Goal: Information Seeking & Learning: Compare options

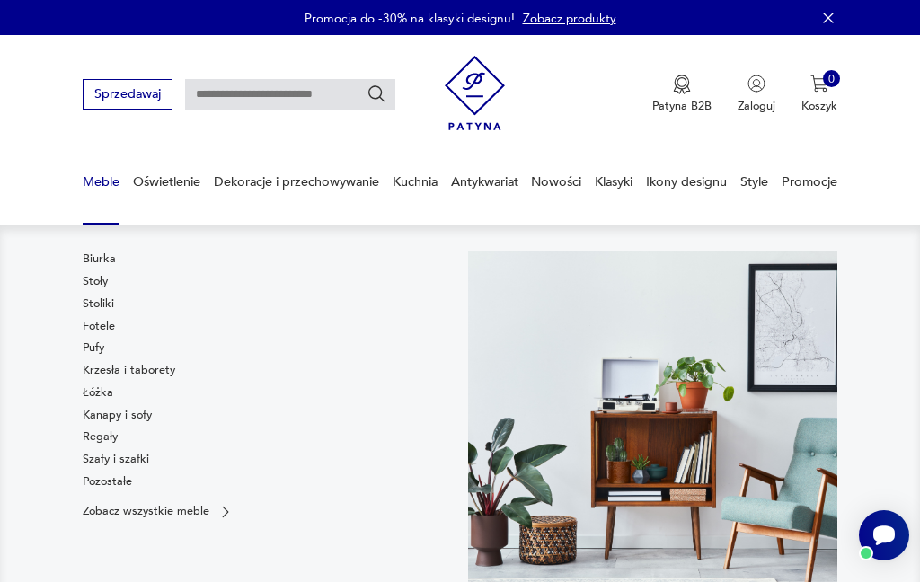
click at [102, 507] on p "Zobacz wszystkie meble" at bounding box center [146, 512] width 127 height 11
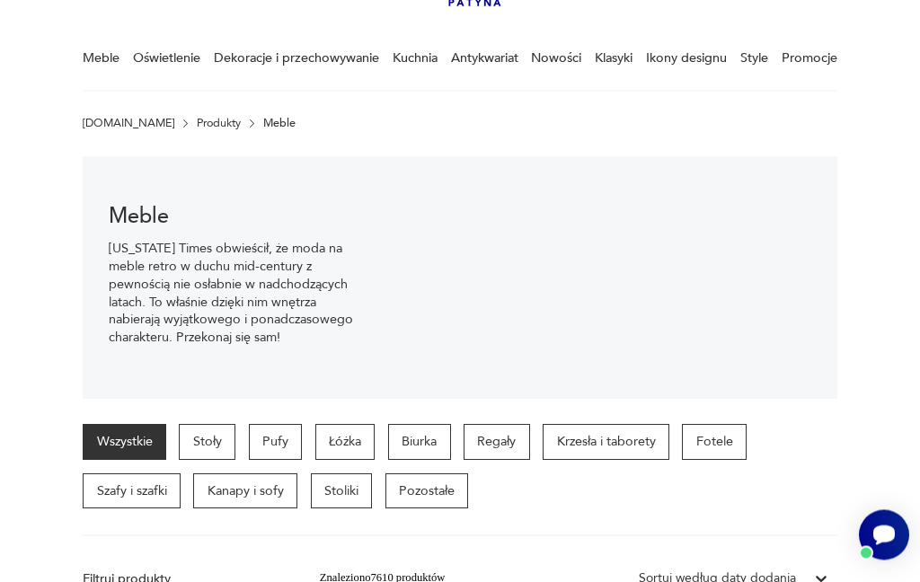
scroll to position [129, 0]
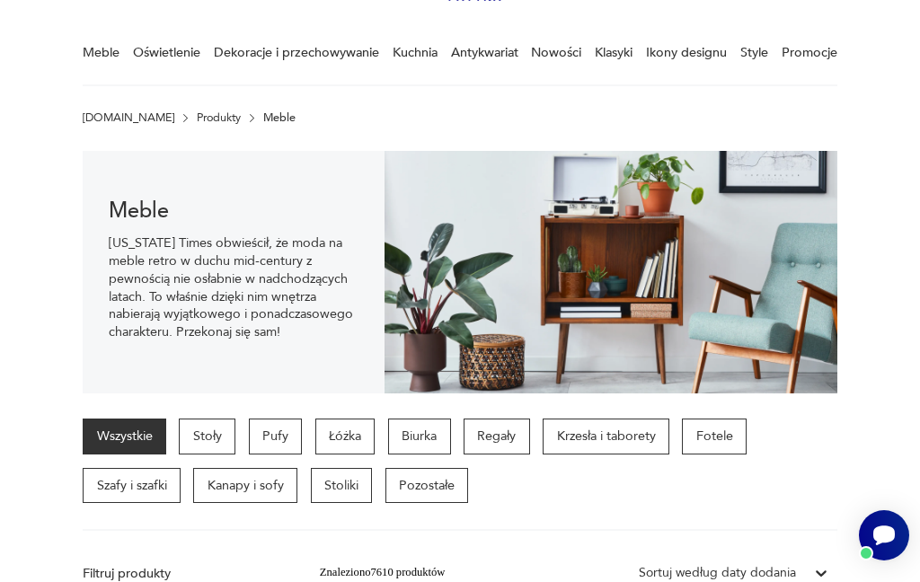
click at [137, 490] on p "Szafy i szafki" at bounding box center [132, 486] width 98 height 36
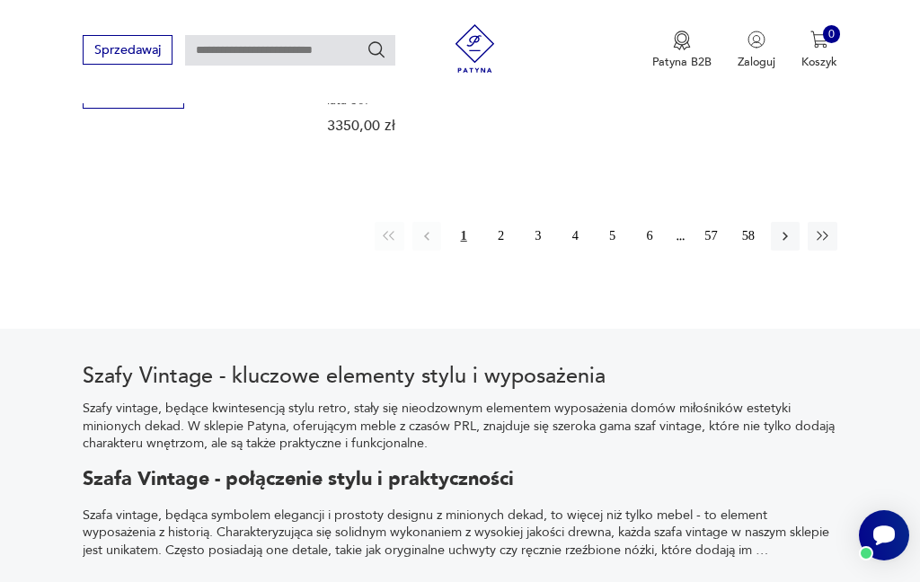
scroll to position [2417, 0]
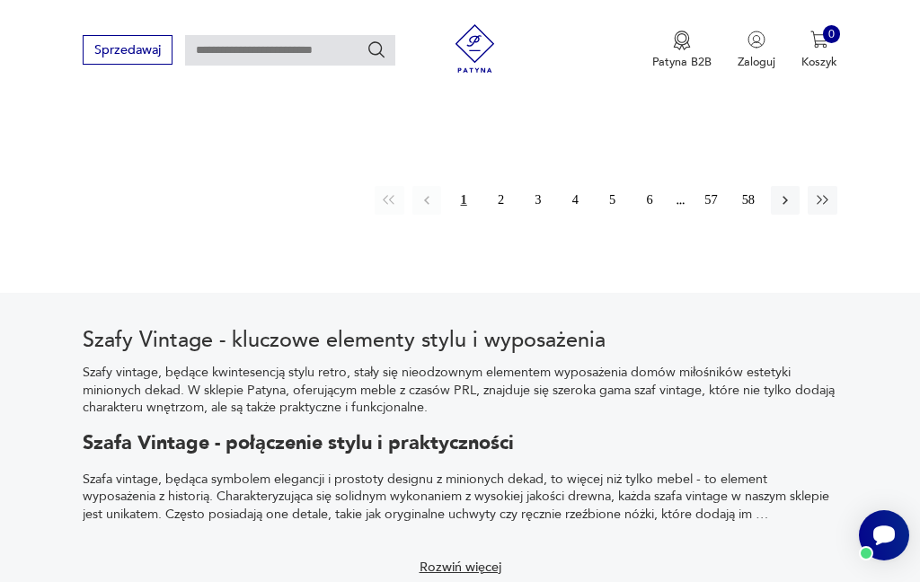
click at [785, 208] on icon "button" at bounding box center [785, 200] width 16 height 16
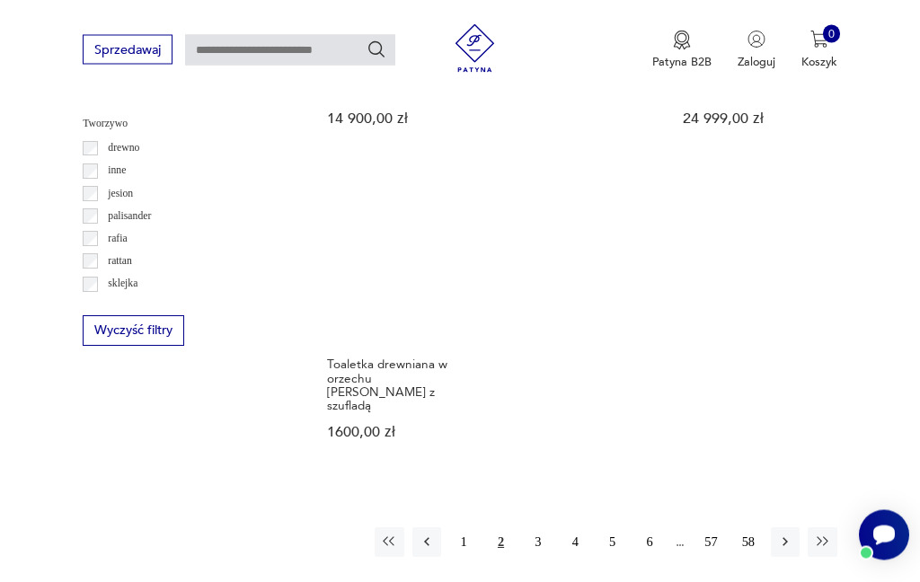
scroll to position [2145, 0]
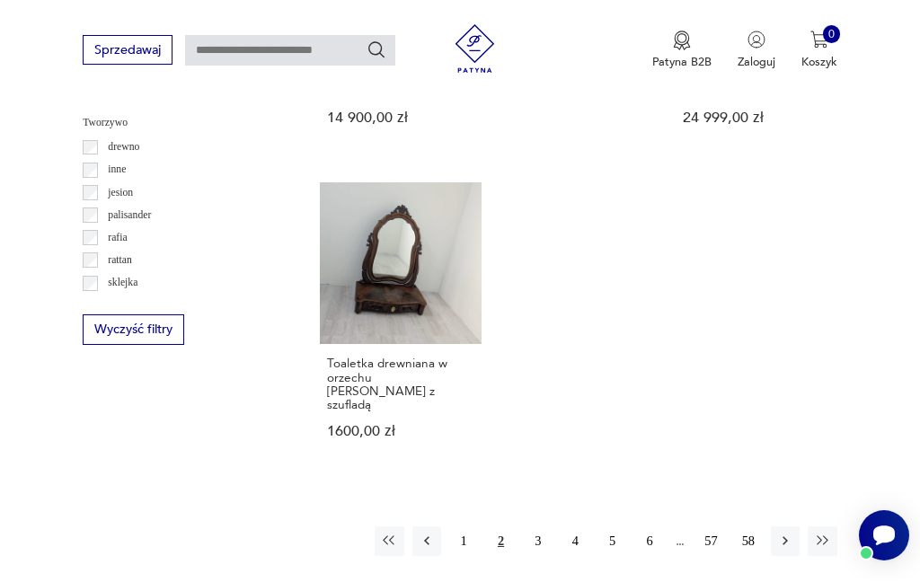
click at [331, 295] on link "Toaletka drewniana w orzechu [PERSON_NAME] z szufladą 1600,00 zł" at bounding box center [401, 326] width 162 height 288
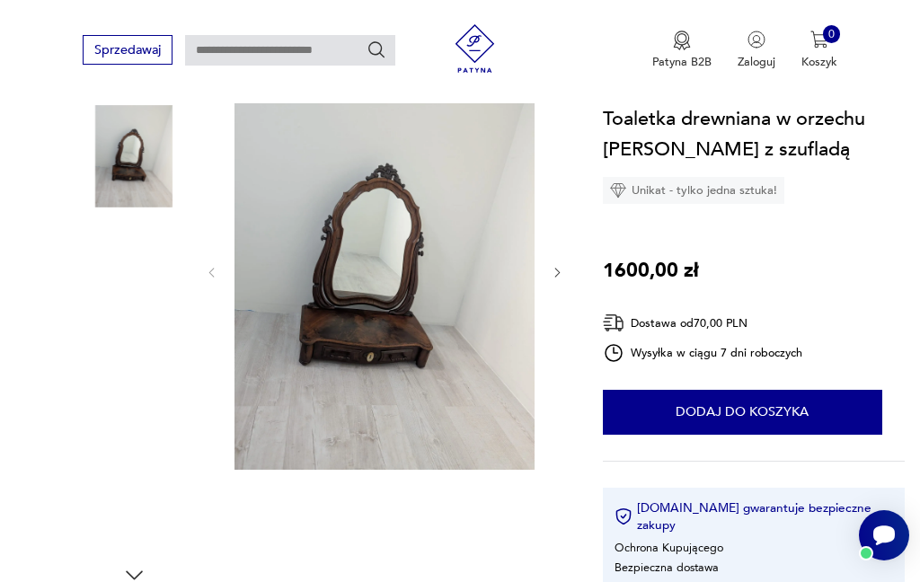
scroll to position [187, 0]
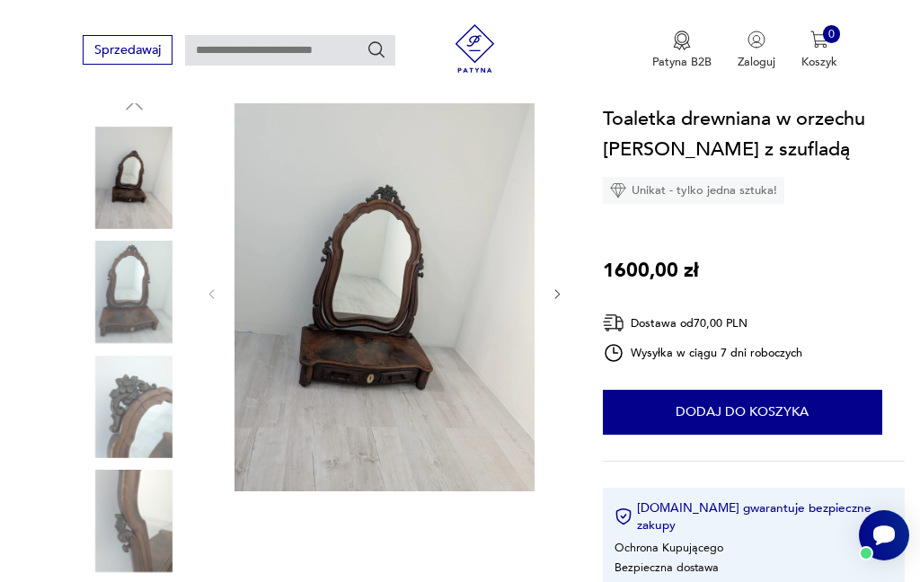
click at [544, 290] on div at bounding box center [384, 294] width 359 height 403
click at [553, 300] on icon "button" at bounding box center [557, 294] width 13 height 13
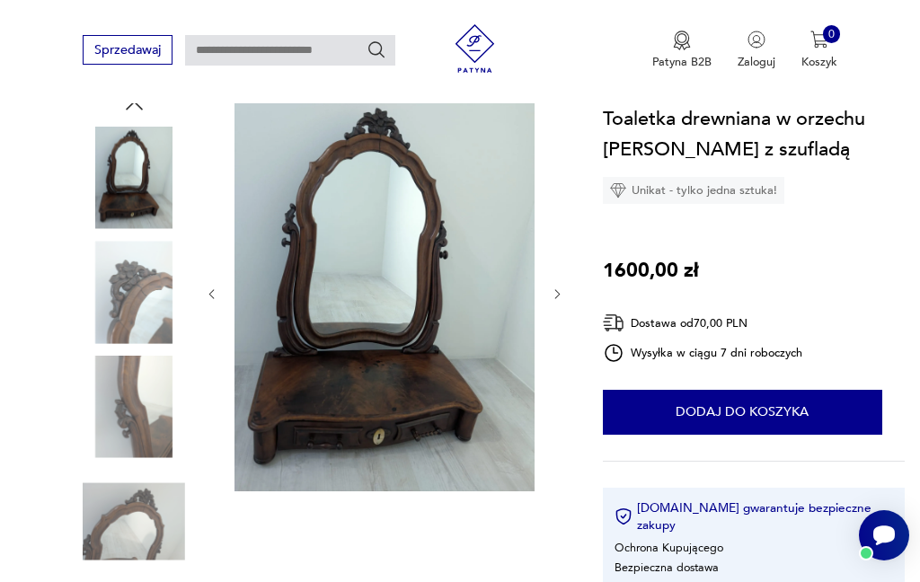
scroll to position [0, 0]
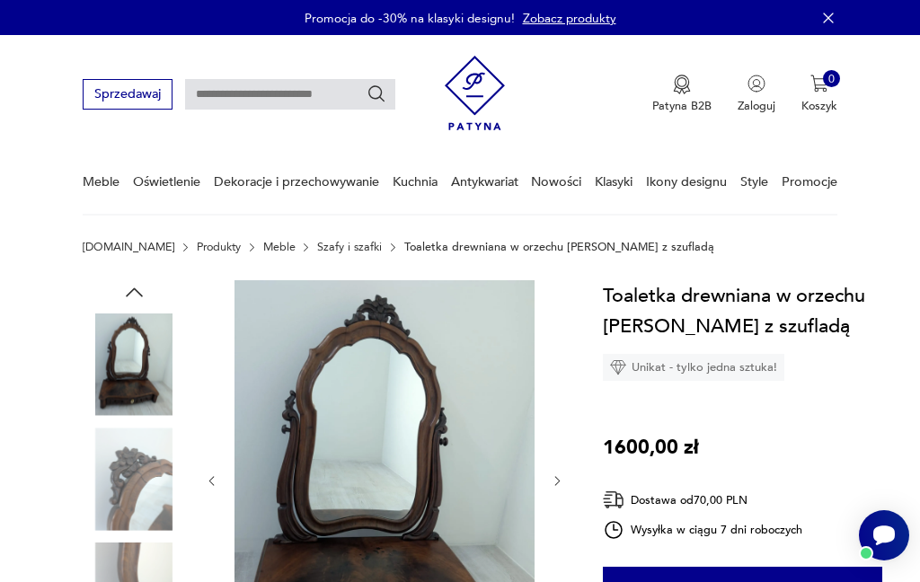
click at [321, 251] on link "Szafy i szafki" at bounding box center [349, 247] width 65 height 13
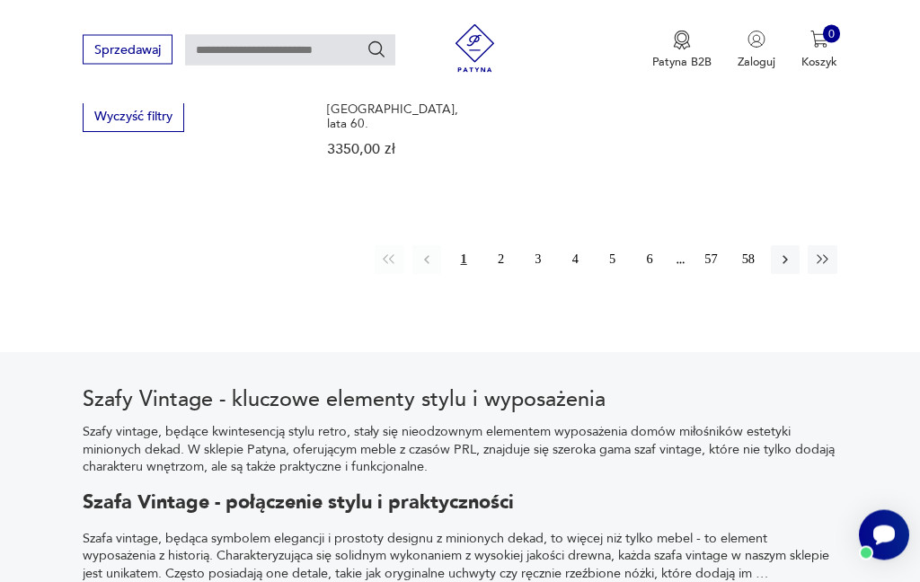
scroll to position [2358, 0]
click at [499, 274] on button "2" at bounding box center [500, 259] width 29 height 29
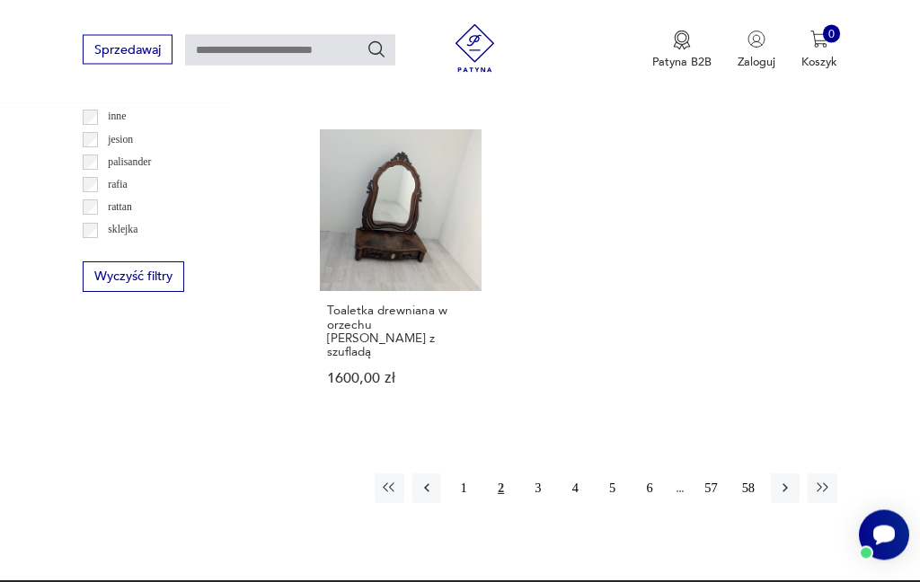
scroll to position [2198, 0]
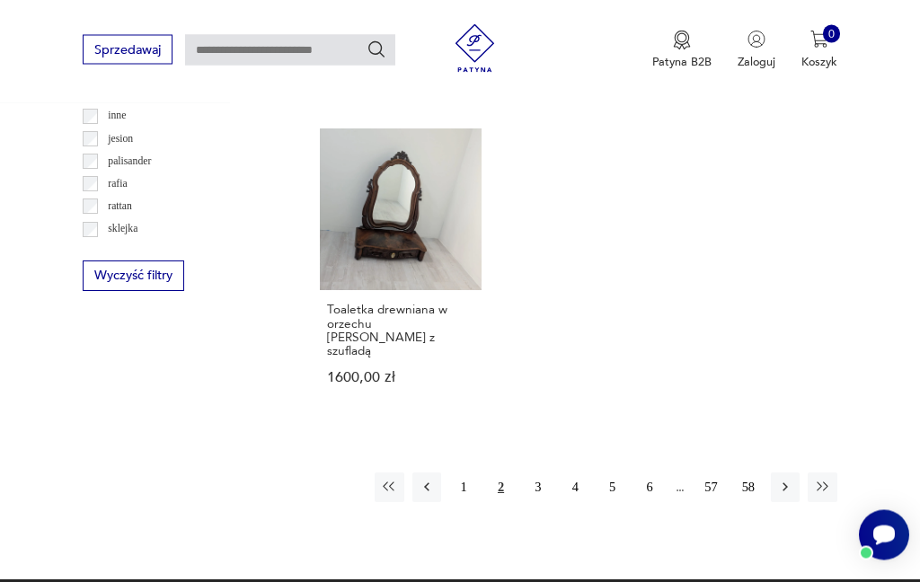
click at [786, 480] on icon "button" at bounding box center [785, 488] width 16 height 16
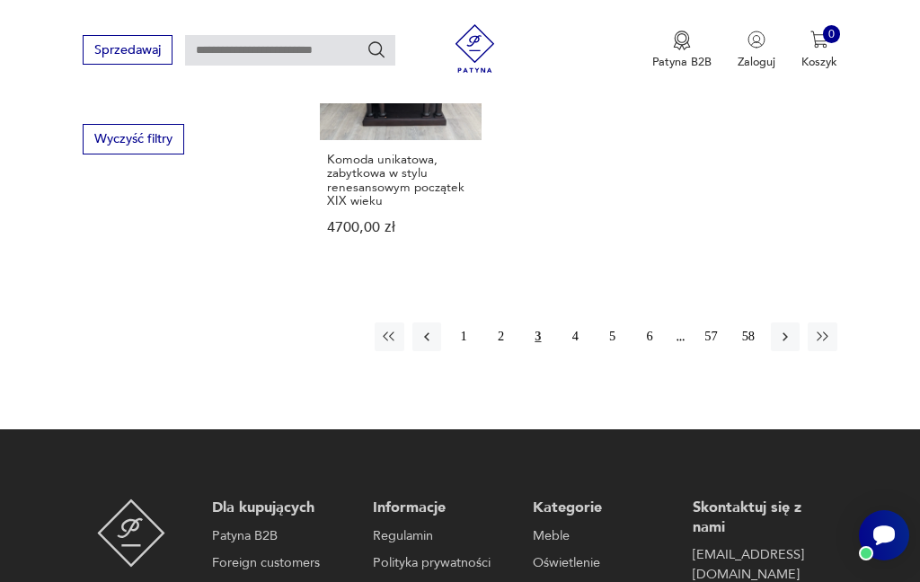
scroll to position [2336, 0]
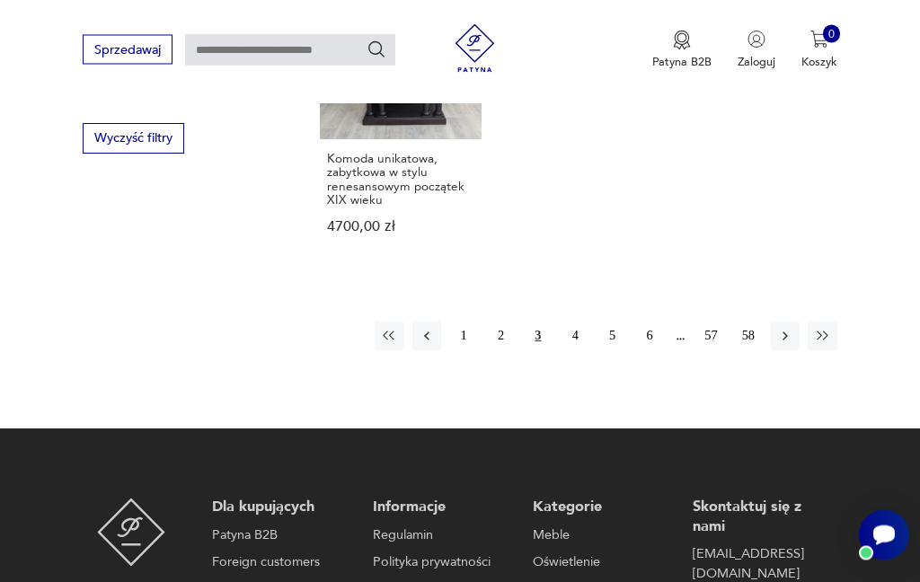
click at [584, 351] on button "4" at bounding box center [575, 337] width 29 height 29
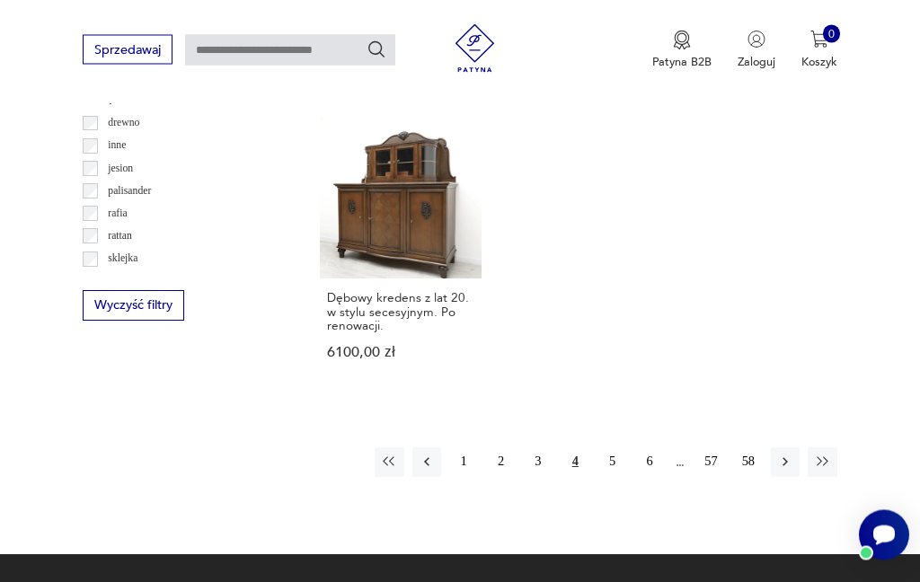
scroll to position [2177, 0]
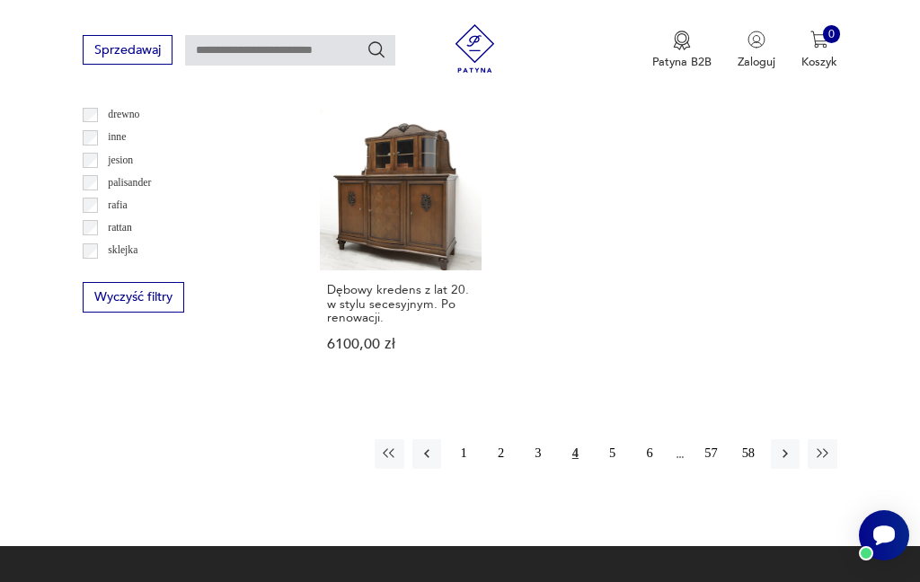
click at [604, 468] on button "5" at bounding box center [613, 453] width 29 height 29
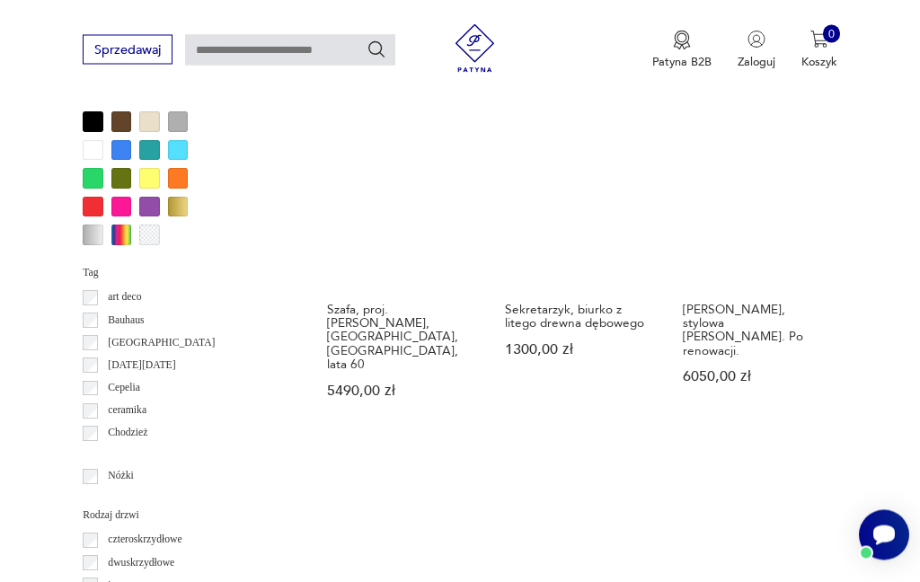
scroll to position [1556, 0]
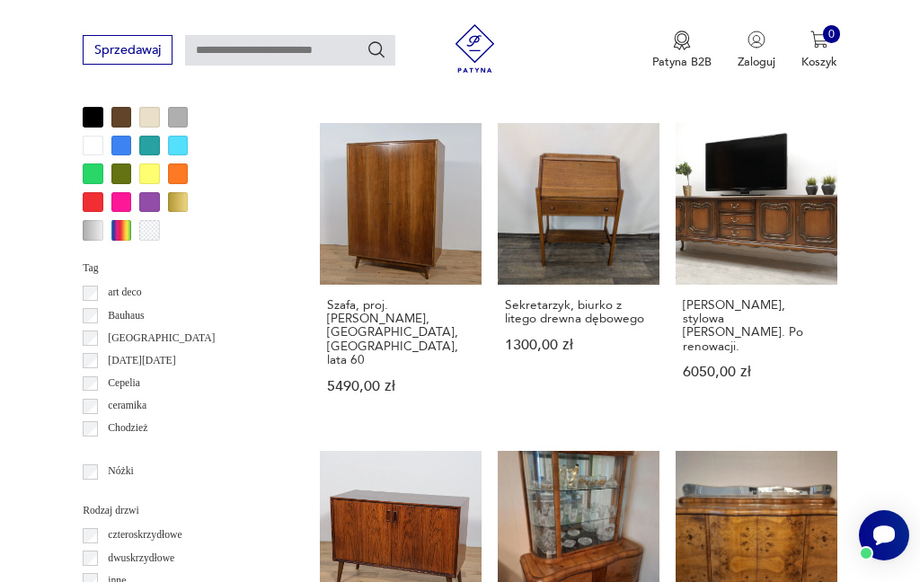
click at [537, 265] on link "Sekretarzyk, biurko z litego drewna dębowego 1300,00 zł" at bounding box center [579, 274] width 162 height 302
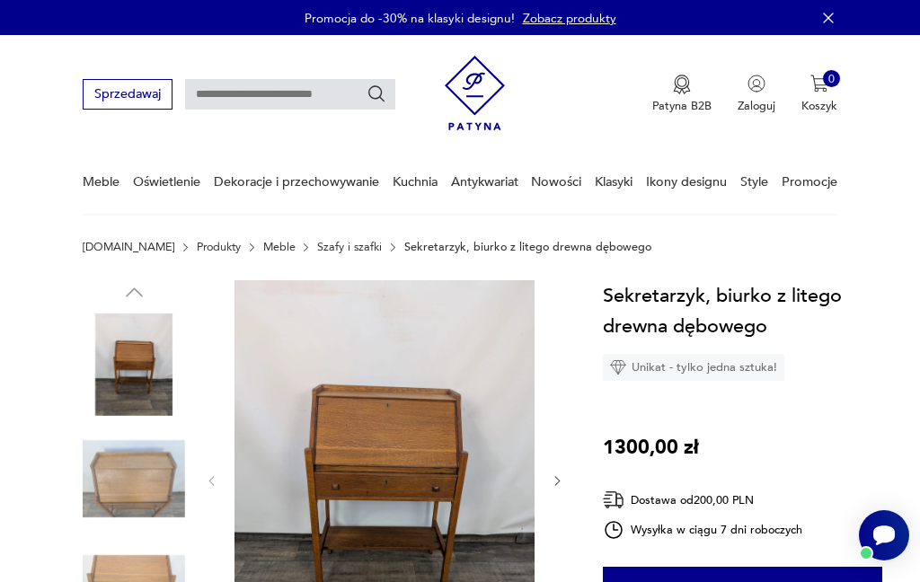
click at [560, 480] on icon "button" at bounding box center [557, 480] width 13 height 13
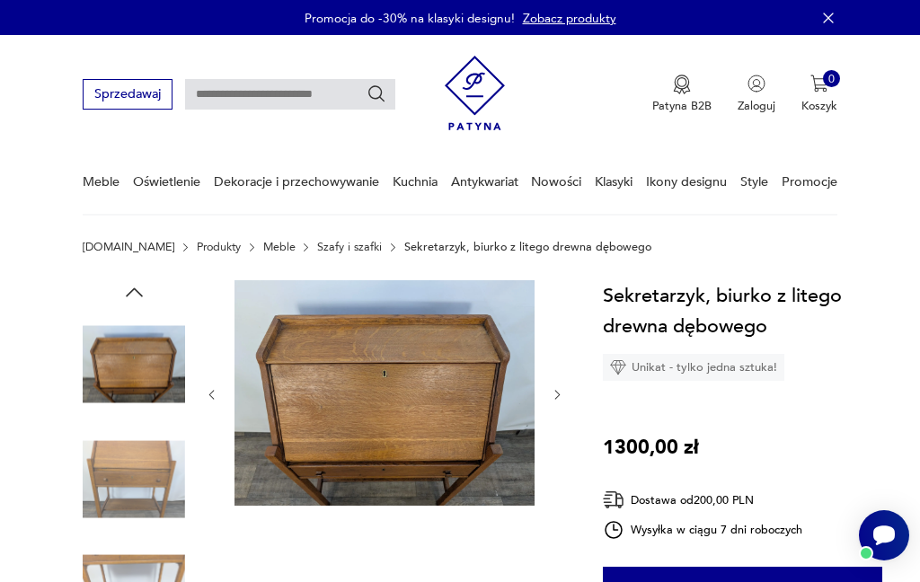
click at [562, 388] on icon "button" at bounding box center [557, 394] width 13 height 13
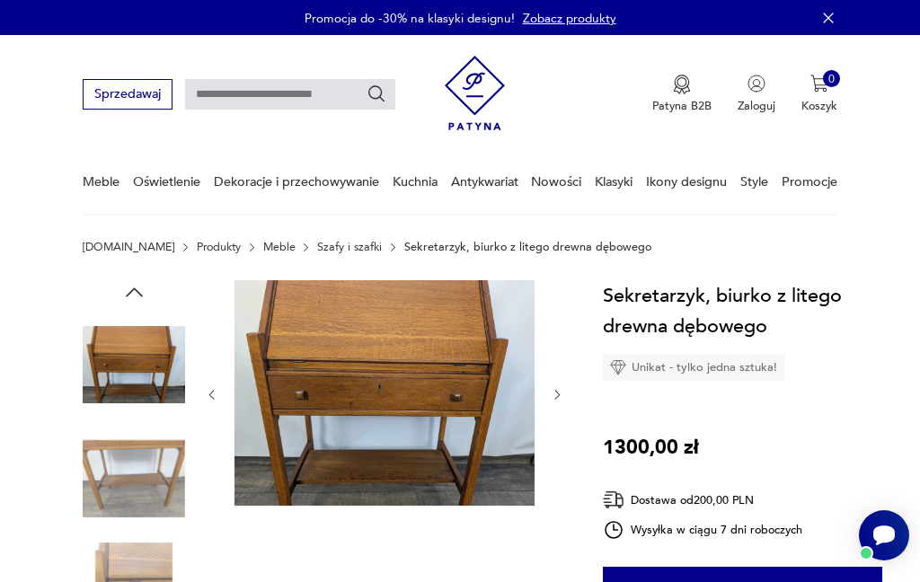
click at [560, 399] on icon "button" at bounding box center [557, 394] width 13 height 13
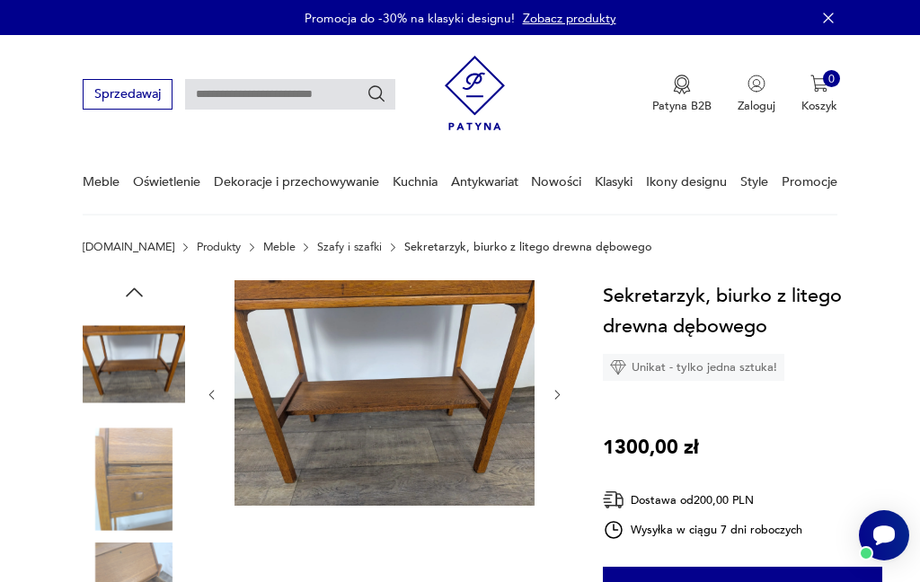
click at [560, 399] on icon "button" at bounding box center [557, 394] width 13 height 13
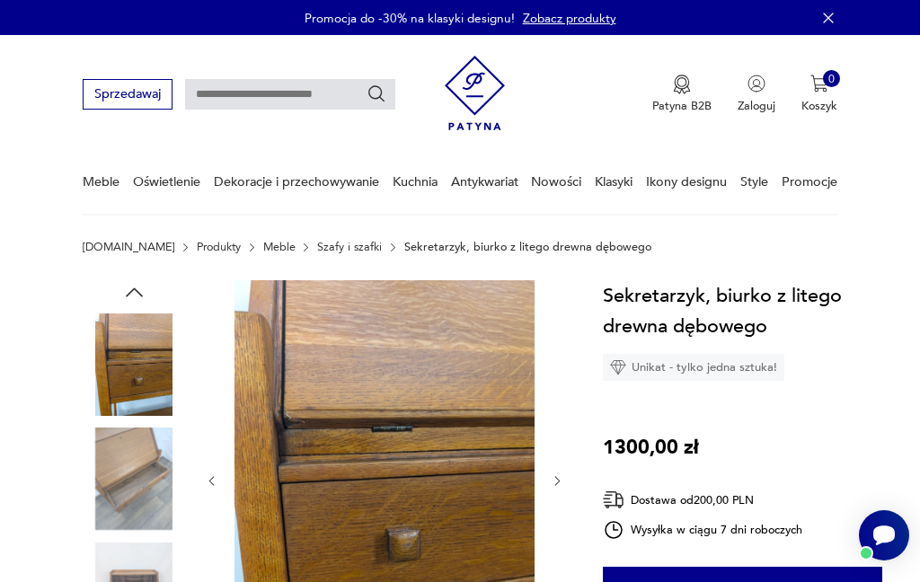
click at [557, 477] on icon "button" at bounding box center [557, 480] width 13 height 13
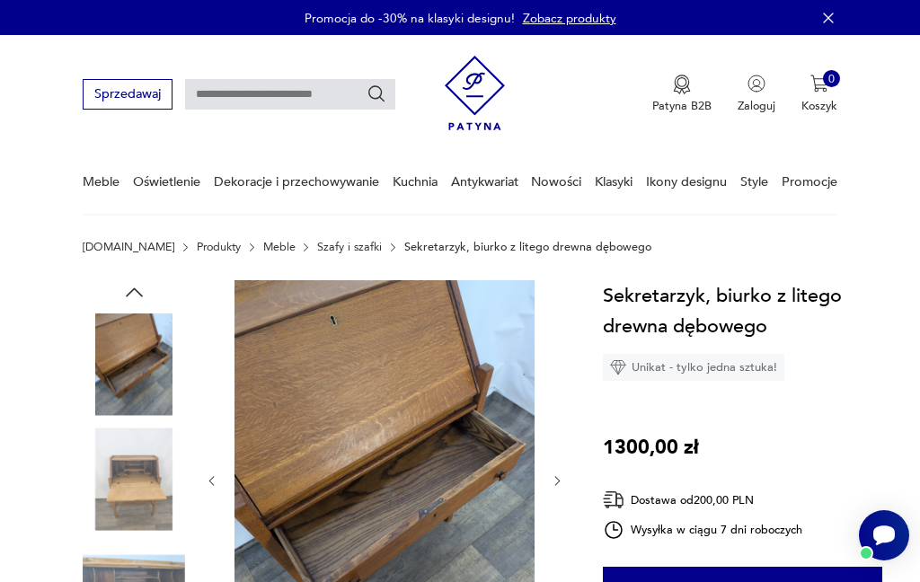
click at [558, 481] on icon "button" at bounding box center [557, 480] width 13 height 13
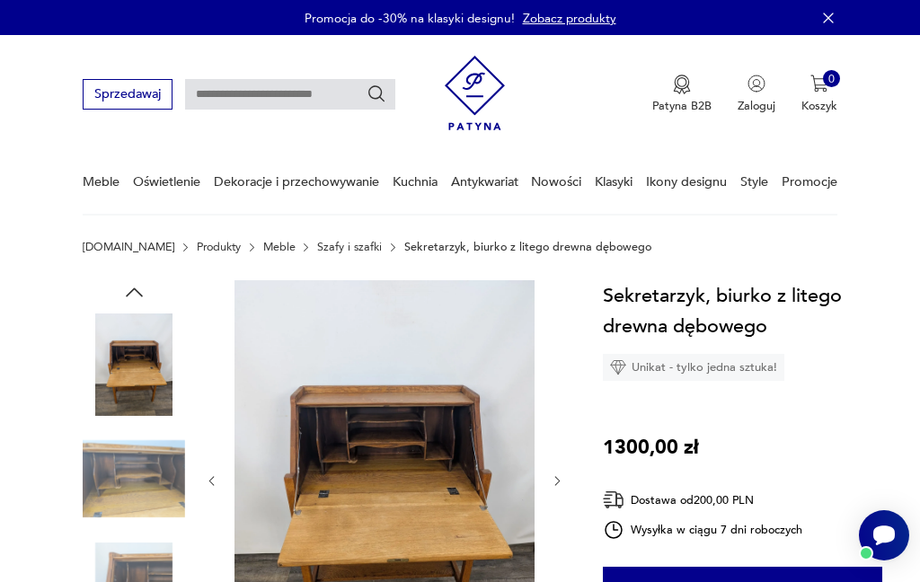
click at [558, 481] on icon "button" at bounding box center [557, 480] width 13 height 13
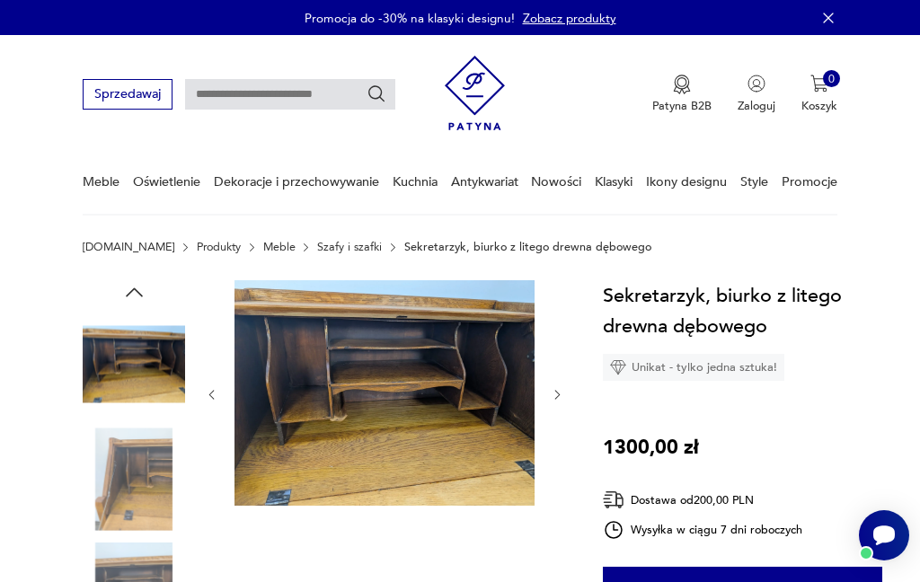
click at [559, 402] on button "button" at bounding box center [557, 394] width 13 height 16
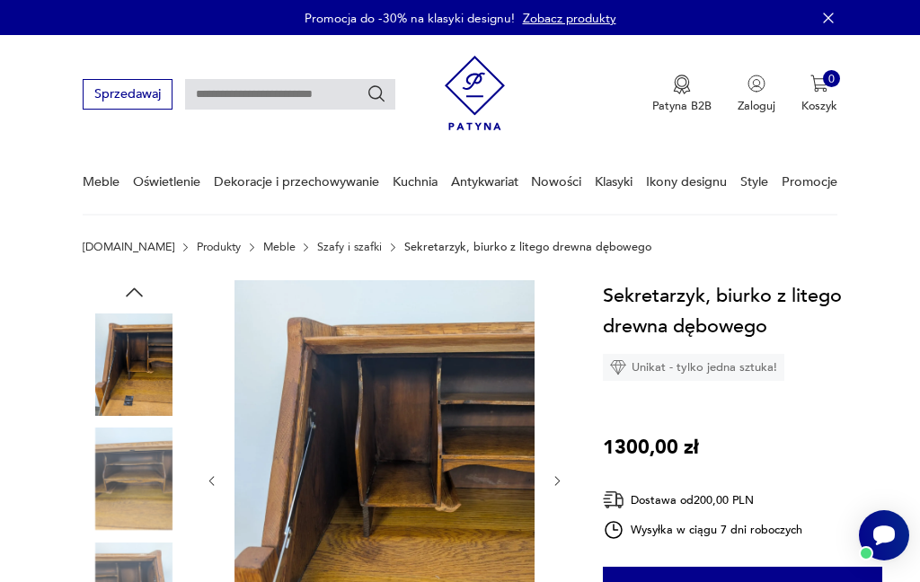
click at [562, 476] on icon "button" at bounding box center [557, 480] width 13 height 13
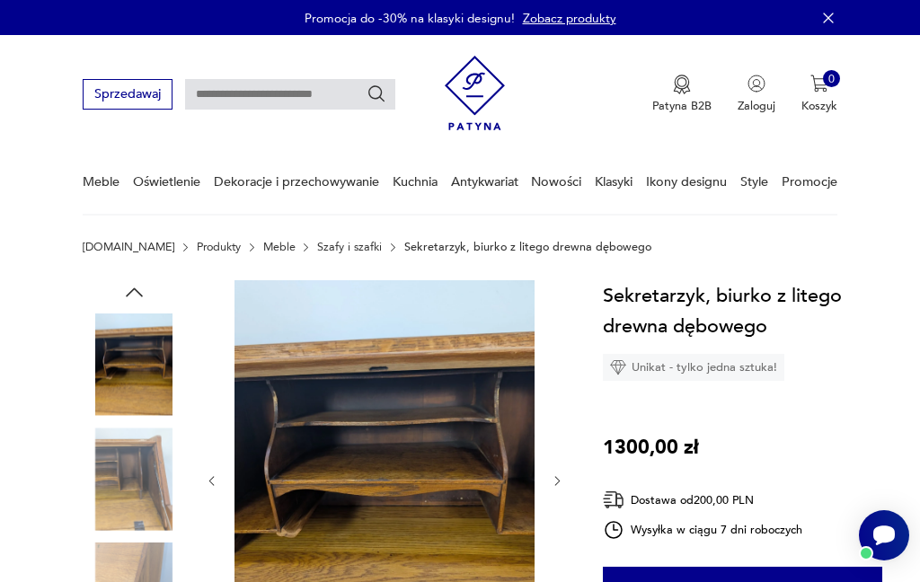
click at [557, 482] on icon "button" at bounding box center [557, 480] width 13 height 13
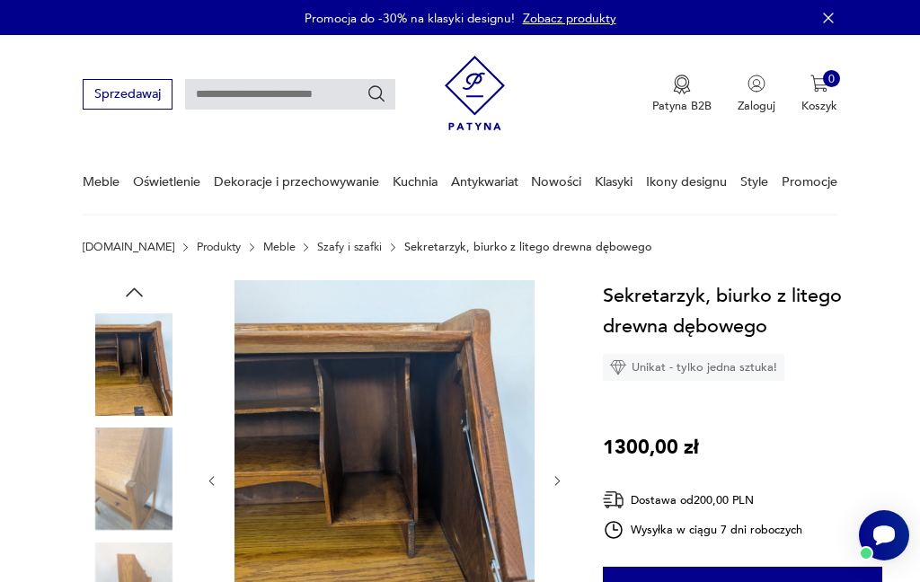
click at [552, 482] on icon "button" at bounding box center [557, 480] width 13 height 13
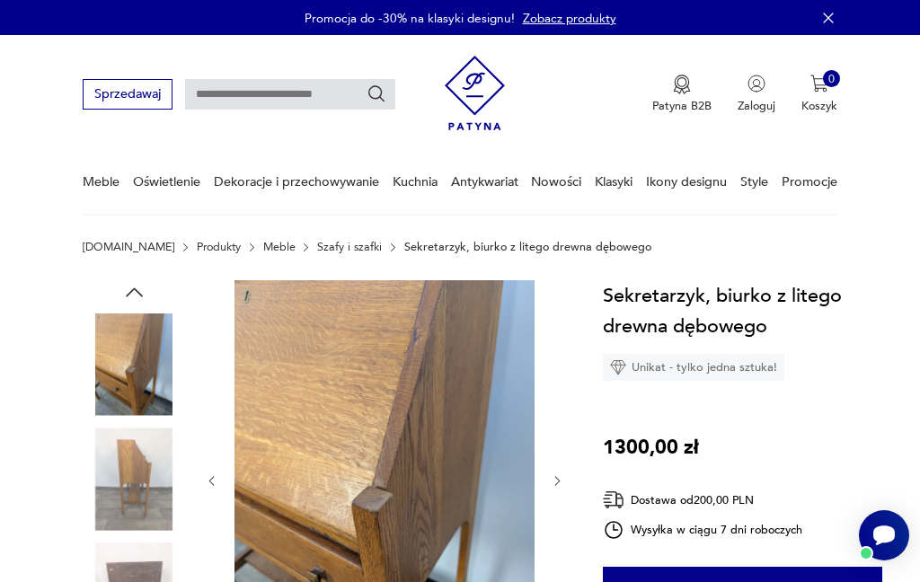
click at [563, 485] on icon "button" at bounding box center [557, 480] width 13 height 13
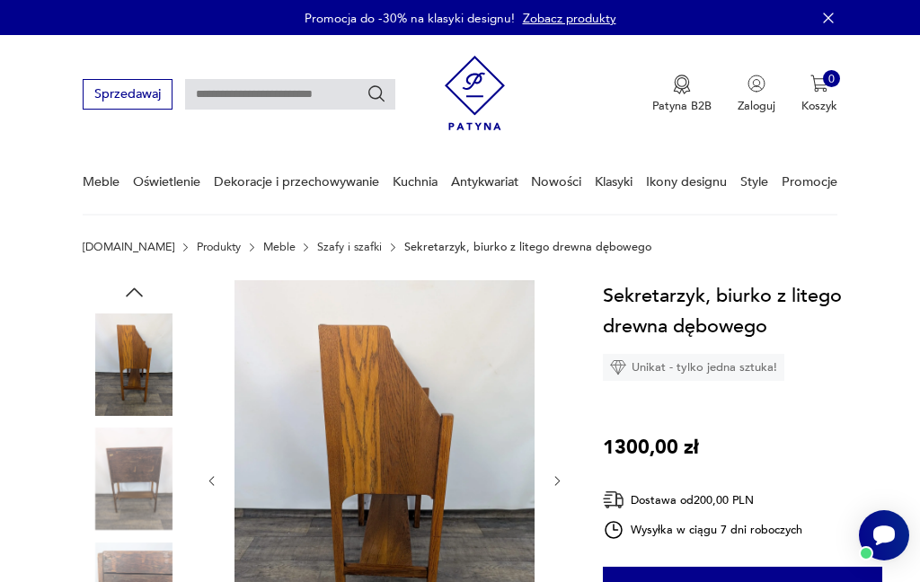
click at [556, 484] on icon "button" at bounding box center [556, 481] width 5 height 9
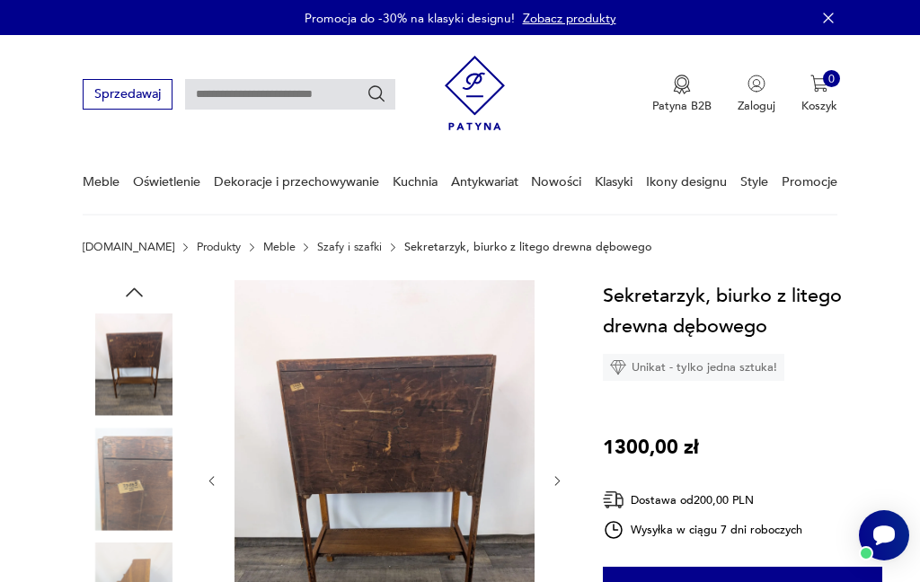
click at [554, 483] on icon "button" at bounding box center [557, 480] width 13 height 13
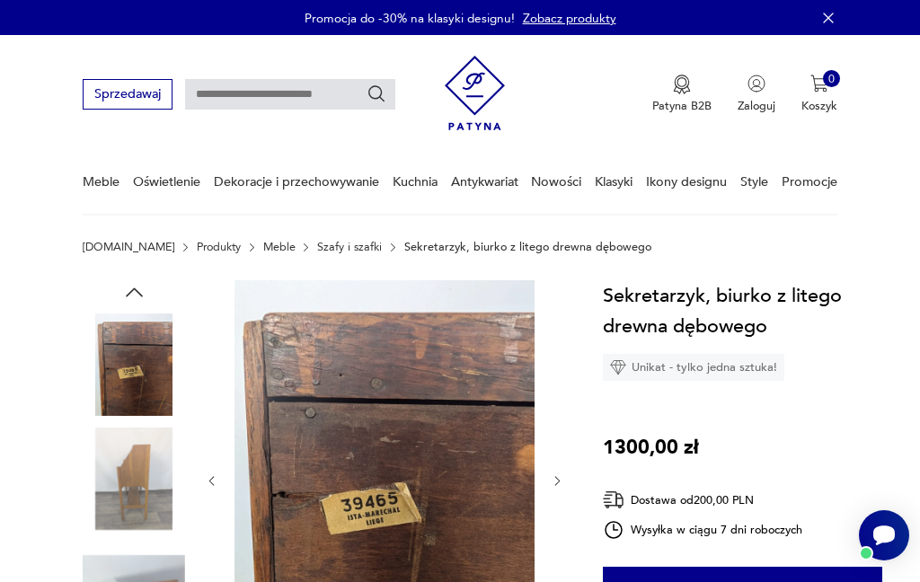
click at [556, 480] on icon "button" at bounding box center [557, 480] width 13 height 13
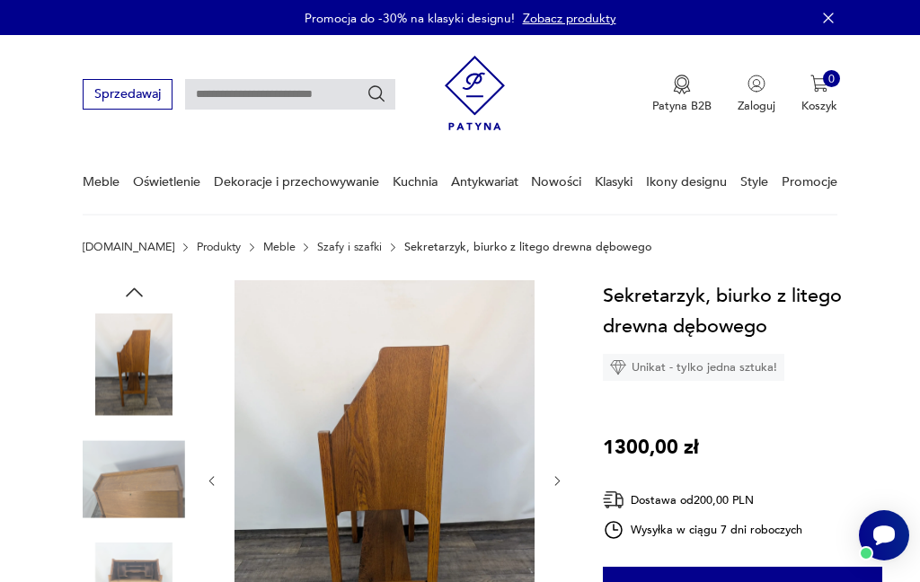
click at [562, 486] on icon "button" at bounding box center [557, 480] width 13 height 13
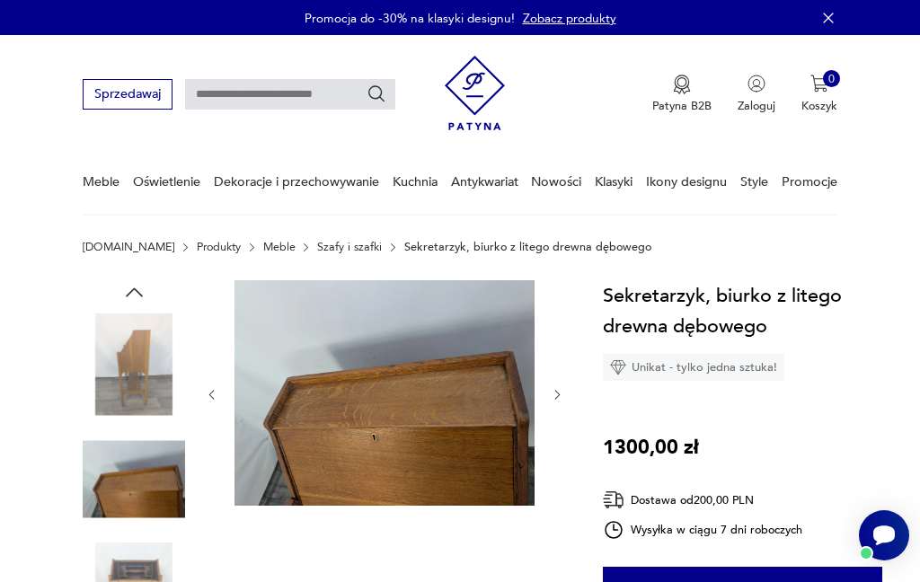
click at [551, 395] on icon "button" at bounding box center [557, 394] width 13 height 13
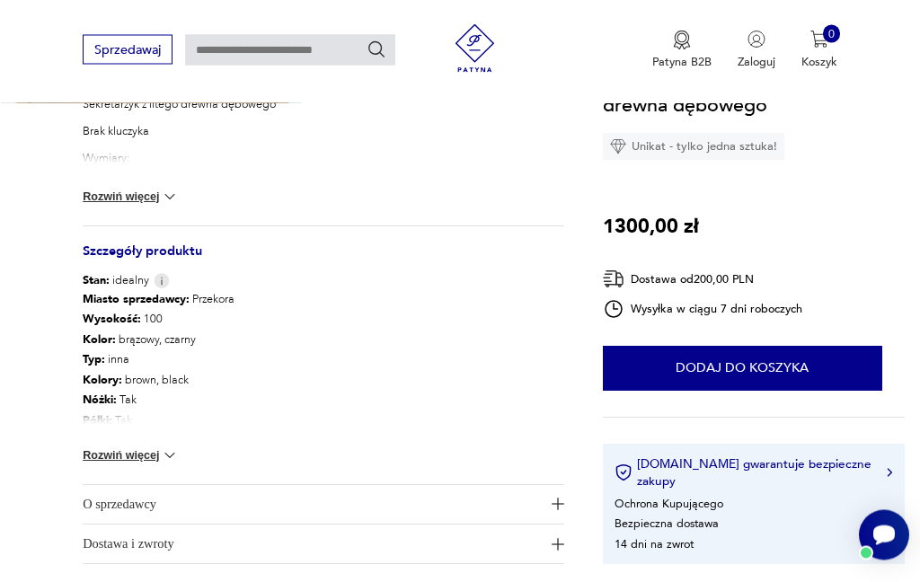
scroll to position [812, 0]
click at [102, 461] on button "Rozwiń więcej" at bounding box center [131, 456] width 96 height 18
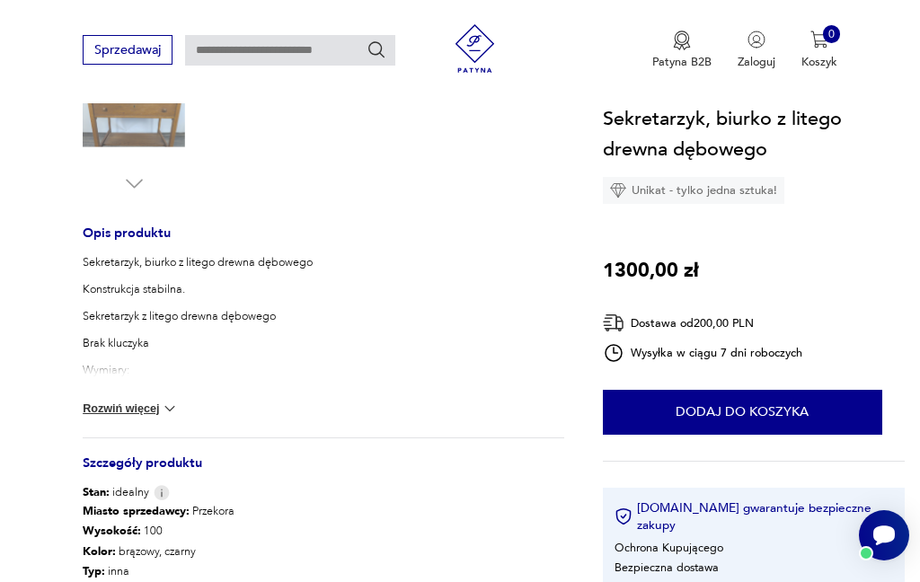
scroll to position [599, 0]
click at [91, 405] on button "Rozwiń więcej" at bounding box center [131, 410] width 96 height 18
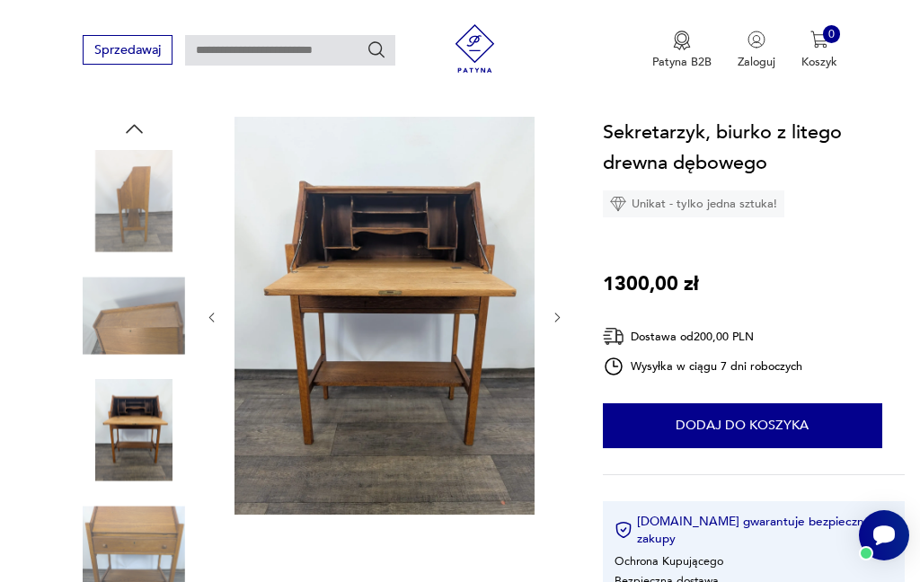
scroll to position [163, 0]
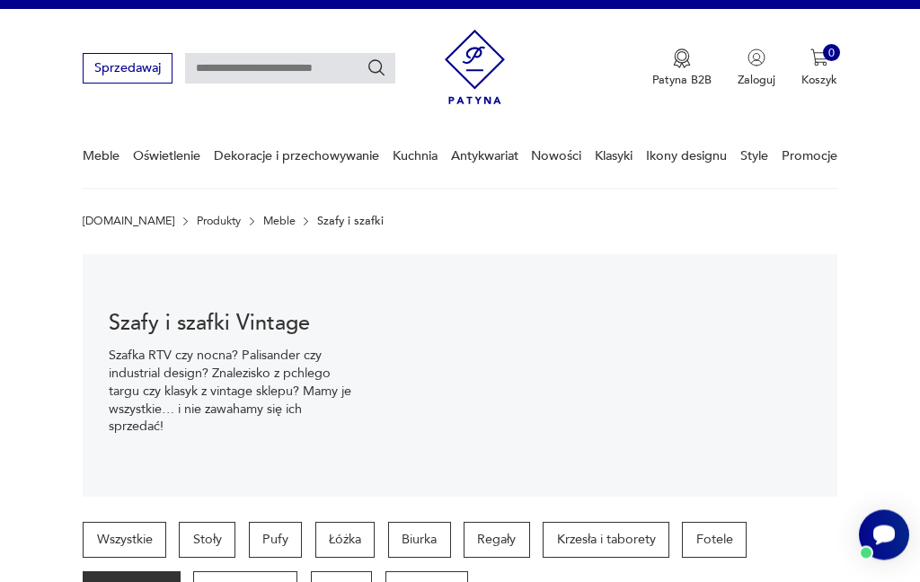
scroll to position [26, 0]
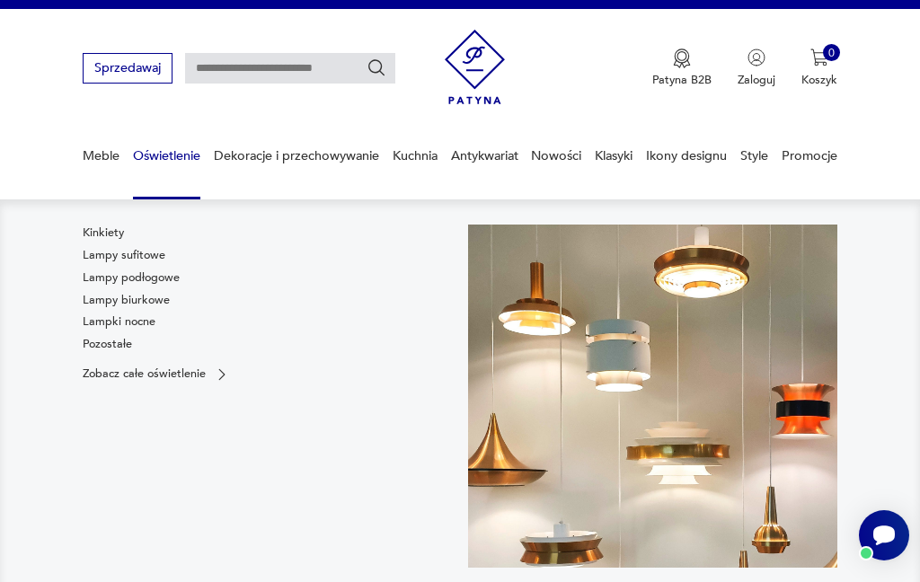
click at [96, 230] on link "Kinkiety" at bounding box center [103, 233] width 41 height 16
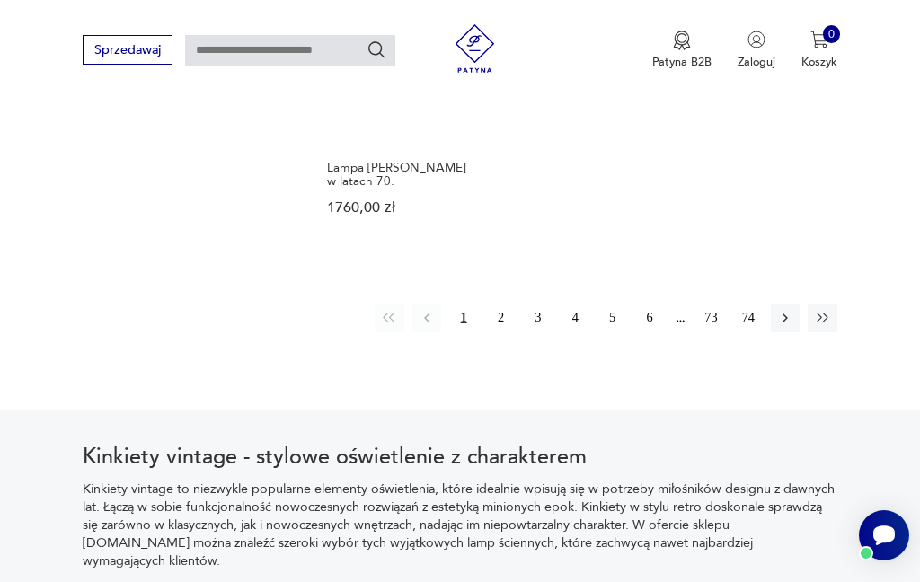
scroll to position [2292, 0]
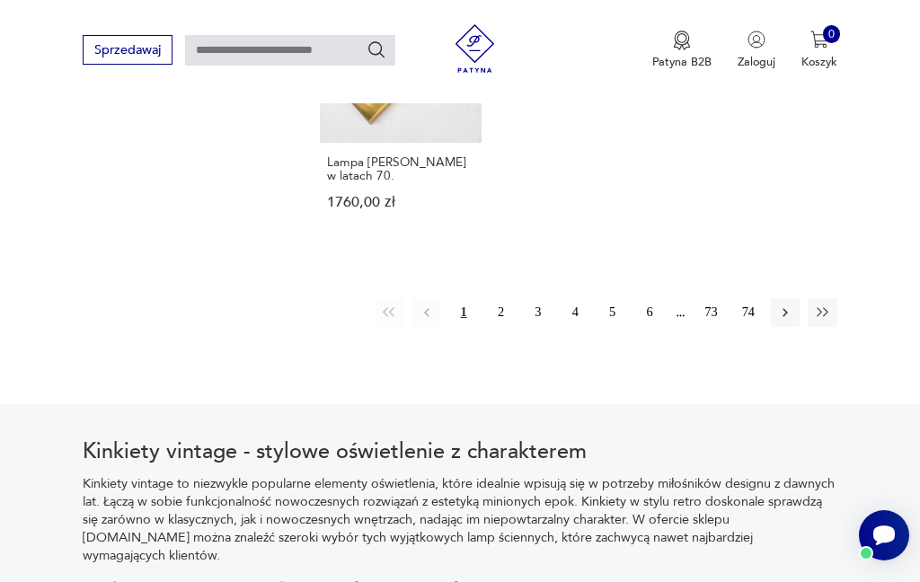
click at [825, 321] on icon "button" at bounding box center [823, 313] width 16 height 16
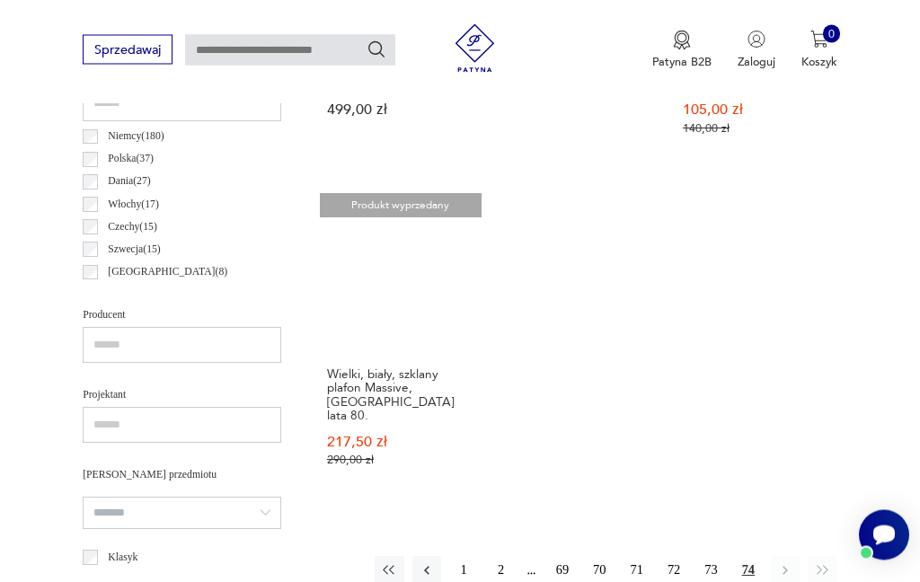
scroll to position [894, 0]
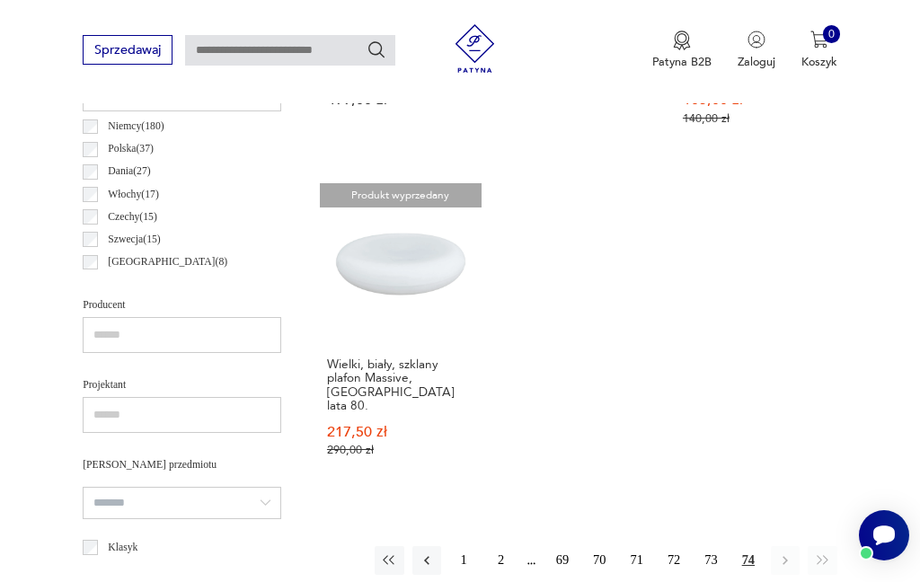
click at [506, 546] on button "2" at bounding box center [500, 560] width 29 height 29
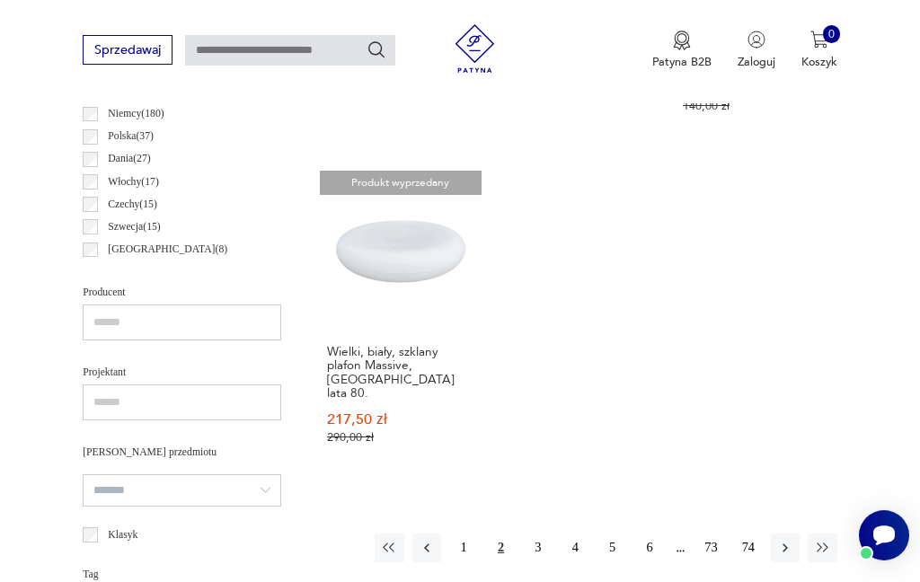
click at [518, 581] on div "Znaleziono 1172 produkty Filtruj Sortuj według daty dodania Sortuj według daty …" at bounding box center [579, 389] width 518 height 1219
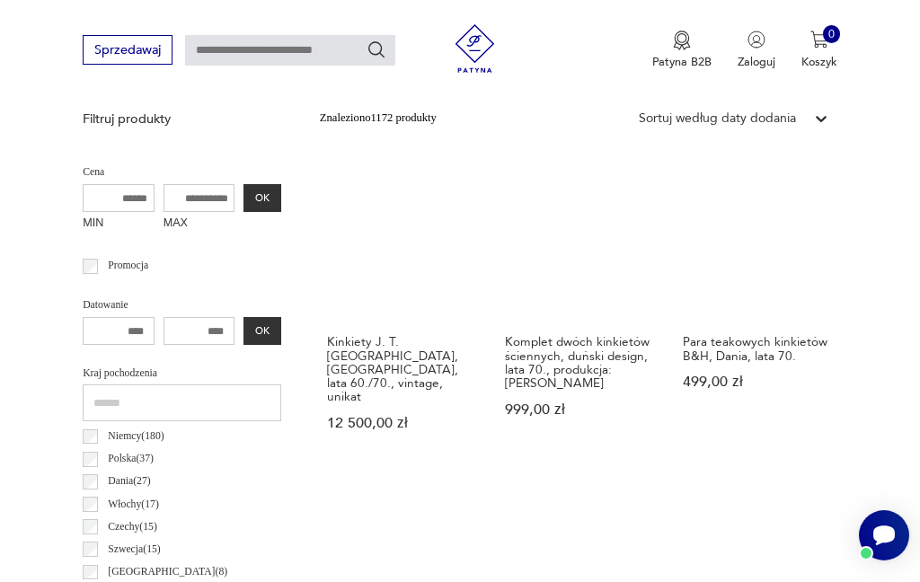
scroll to position [557, 0]
